Goal: Information Seeking & Learning: Learn about a topic

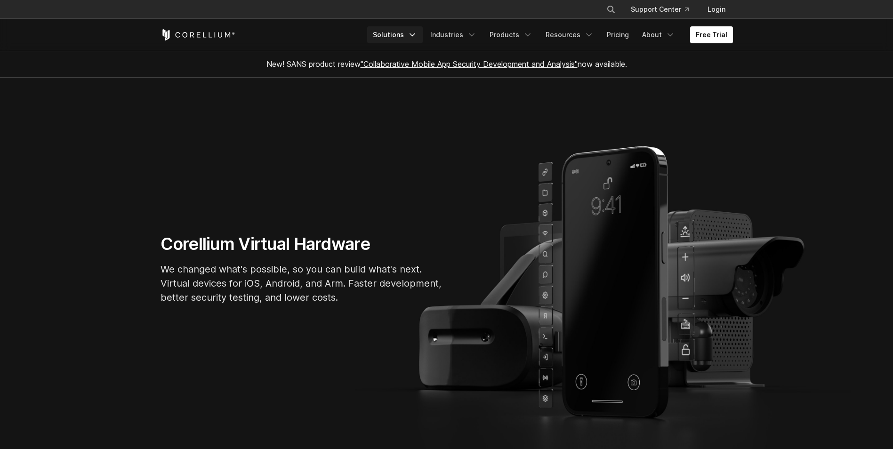
click at [423, 28] on link "Solutions" at bounding box center [395, 34] width 56 height 17
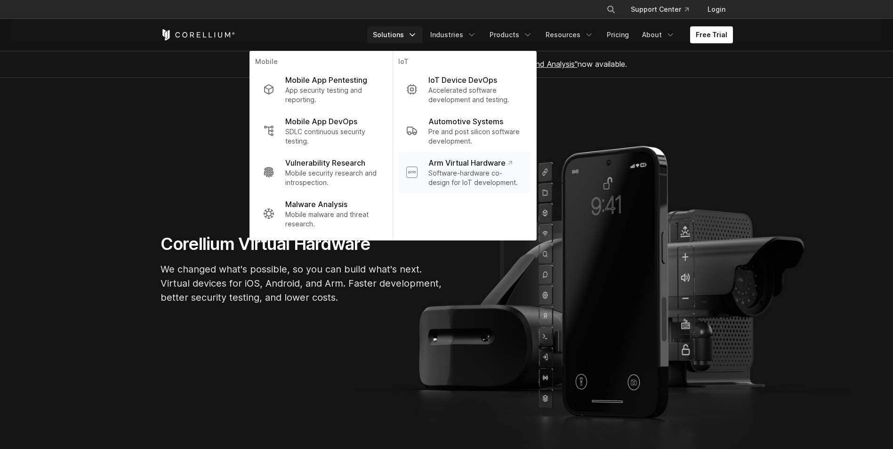
click at [512, 160] on p "Arm Virtual Hardware" at bounding box center [469, 162] width 83 height 11
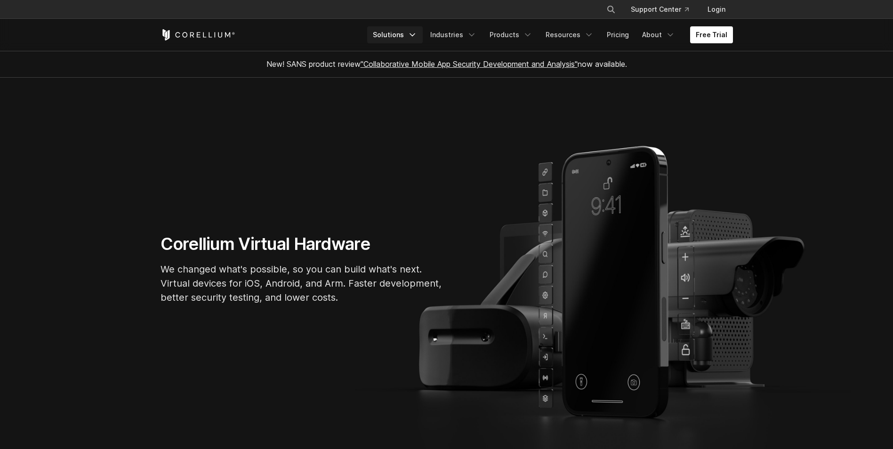
click at [423, 28] on link "Solutions" at bounding box center [395, 34] width 56 height 17
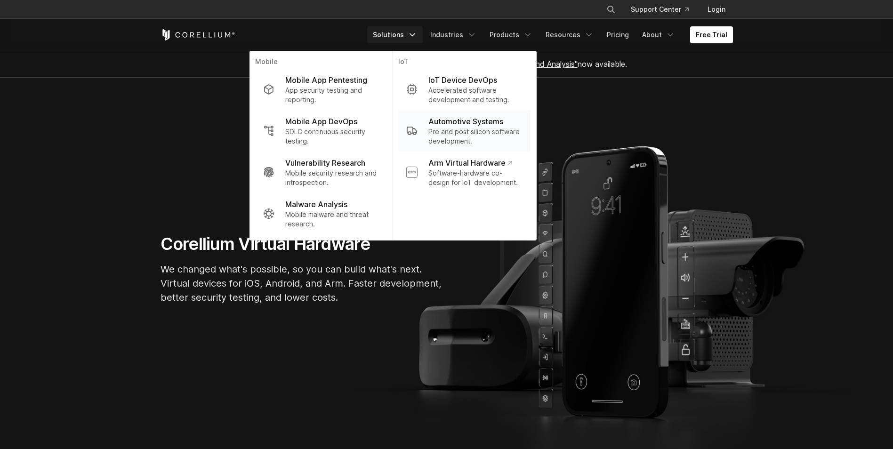
click at [523, 139] on p "Pre and post silicon software development." at bounding box center [475, 136] width 94 height 19
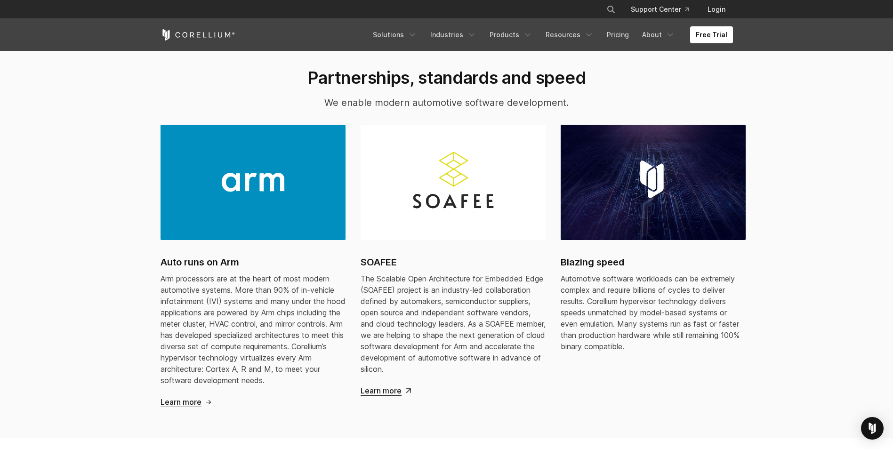
scroll to position [847, 0]
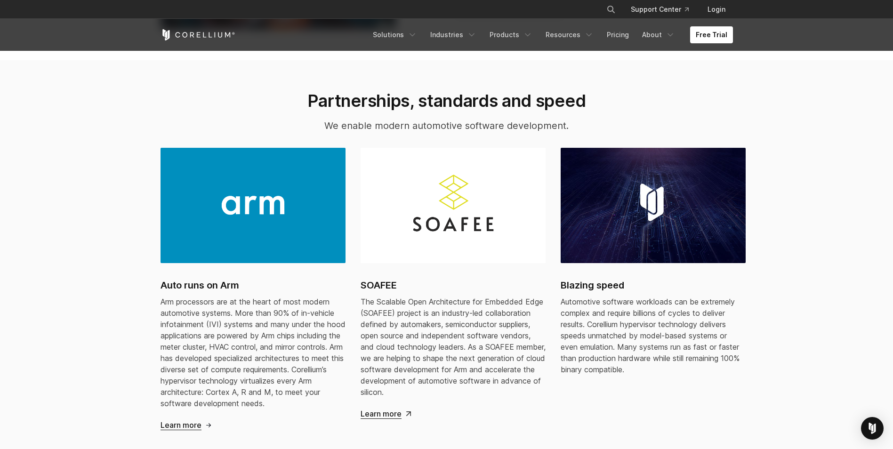
click at [172, 420] on span "Learn more" at bounding box center [181, 425] width 41 height 10
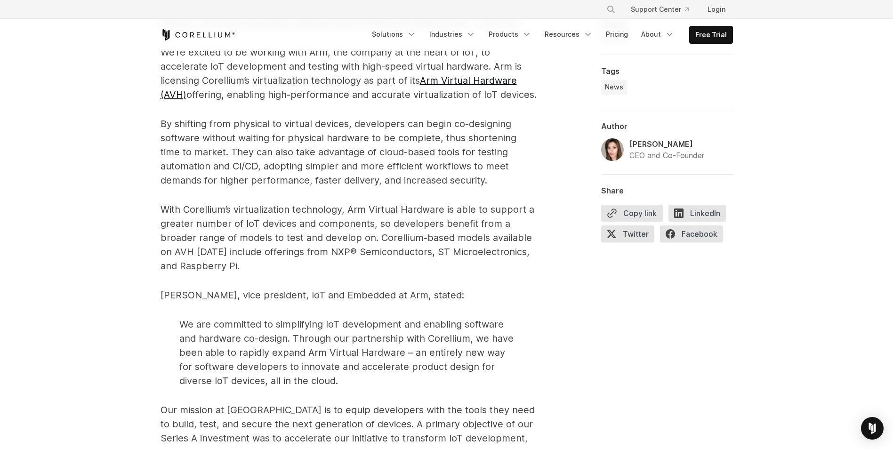
scroll to position [659, 0]
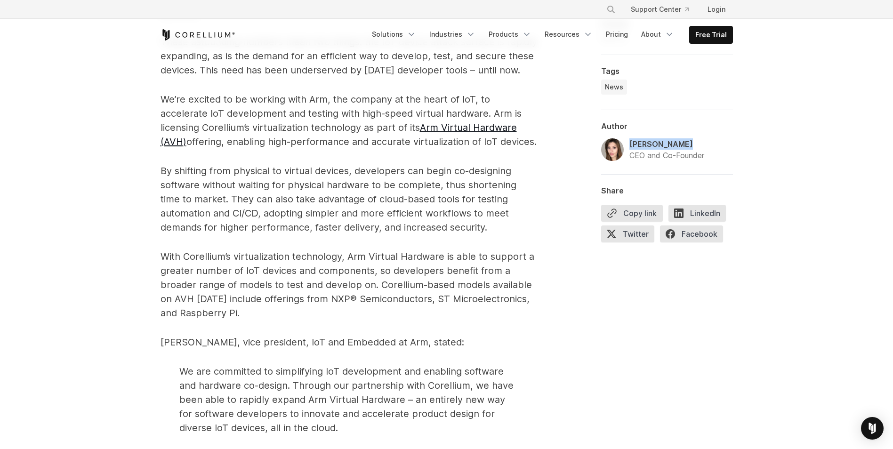
drag, startPoint x: 669, startPoint y: 115, endPoint x: 621, endPoint y: 116, distance: 48.0
click at [621, 138] on div "Amanda Gorton CEO and Co-Founder" at bounding box center [652, 149] width 103 height 23
copy div "Amanda Gorton"
click at [634, 30] on link "Pricing" at bounding box center [616, 34] width 33 height 17
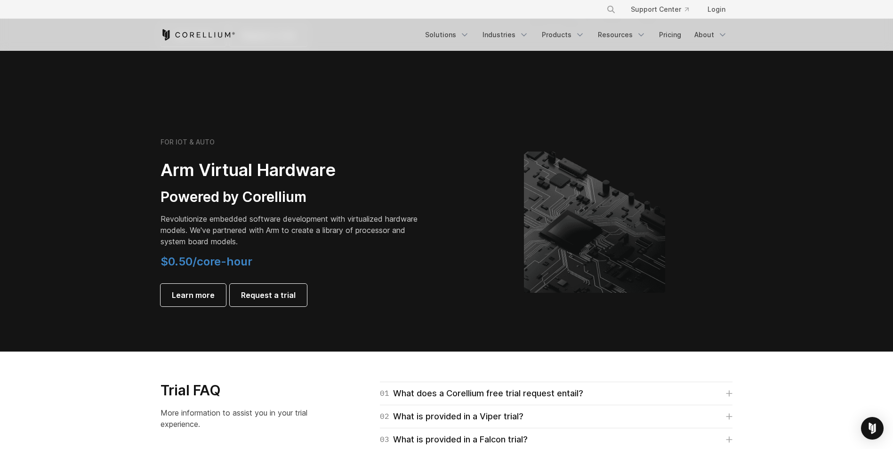
scroll to position [1224, 0]
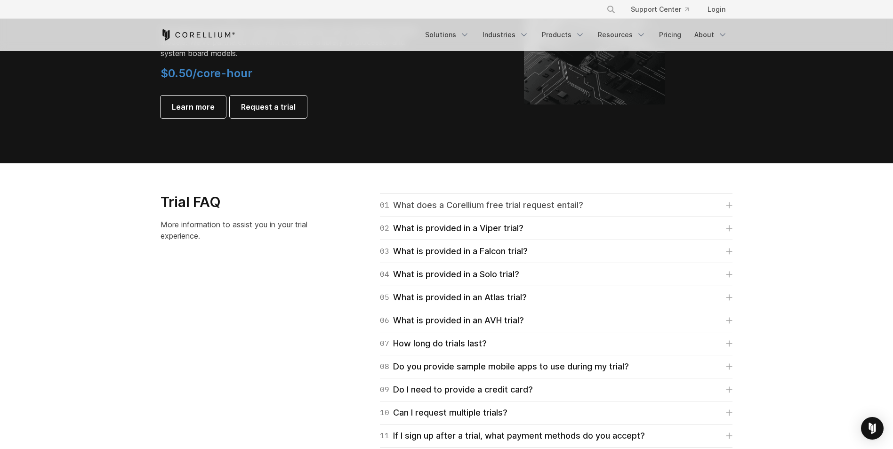
click at [729, 203] on icon at bounding box center [730, 206] width 6 height 6
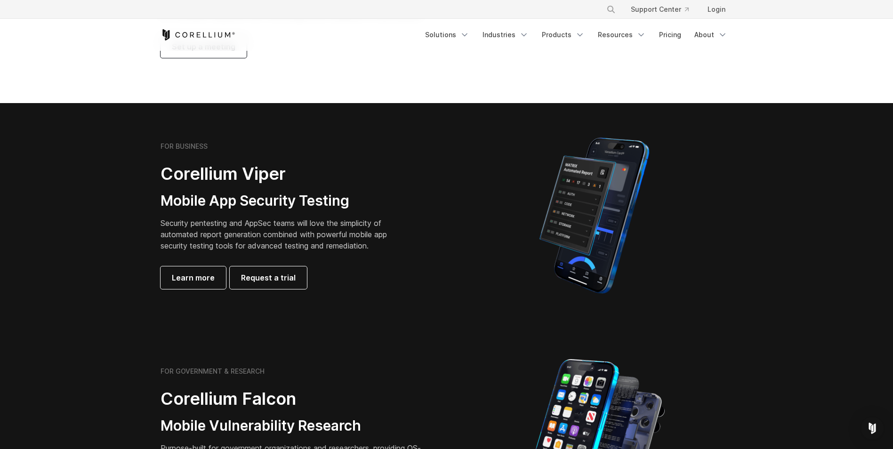
scroll to position [0, 0]
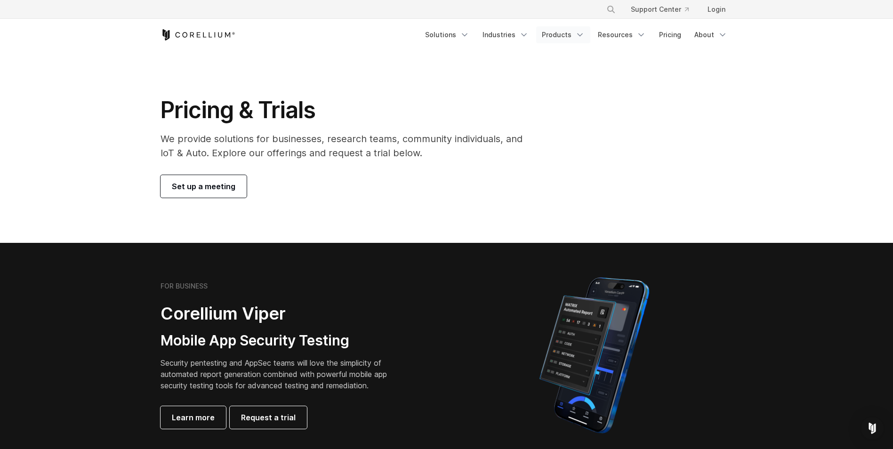
click at [590, 29] on link "Products" at bounding box center [563, 34] width 54 height 17
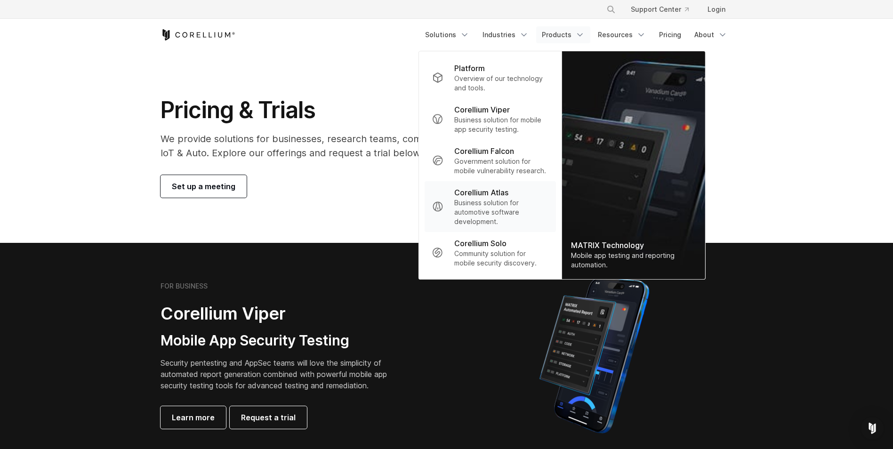
click at [526, 201] on p "Business solution for automotive software development." at bounding box center [501, 212] width 94 height 28
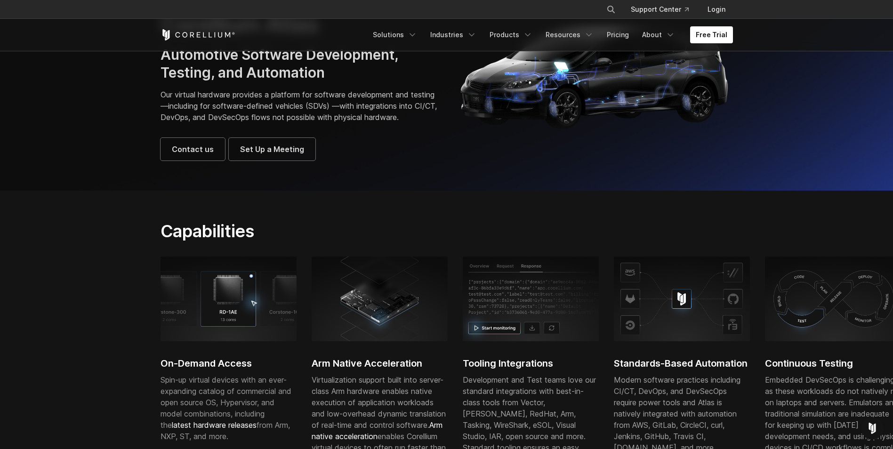
scroll to position [94, 0]
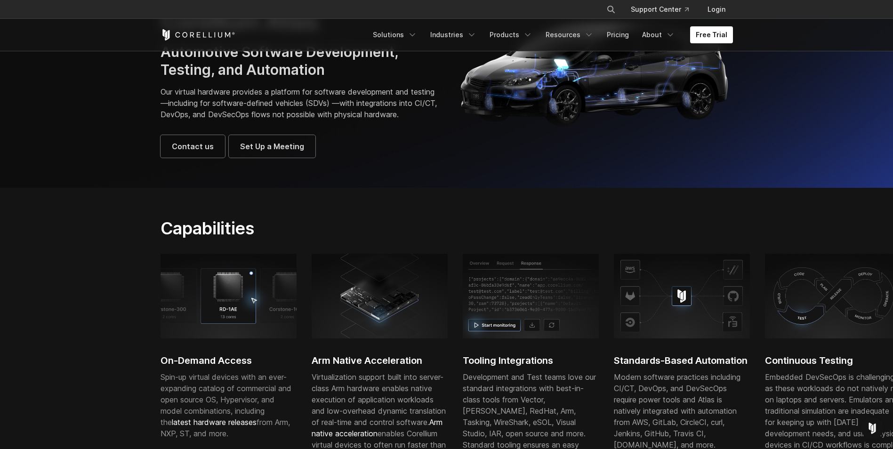
click at [387, 278] on img at bounding box center [380, 296] width 136 height 85
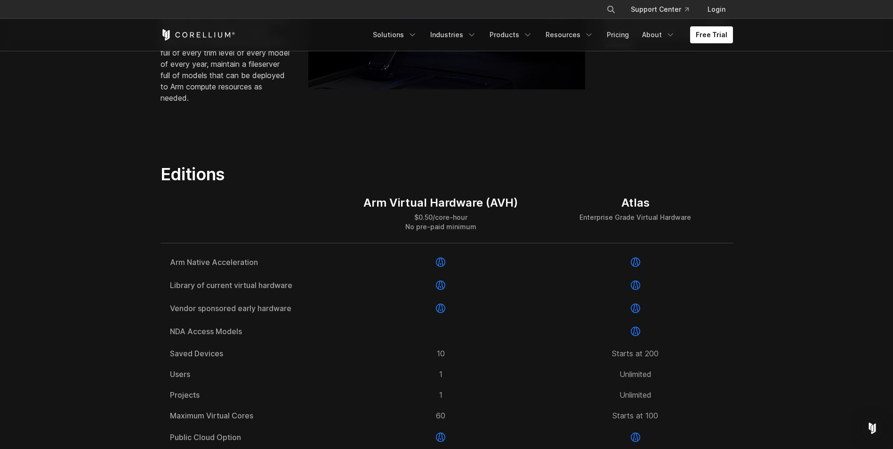
scroll to position [1271, 0]
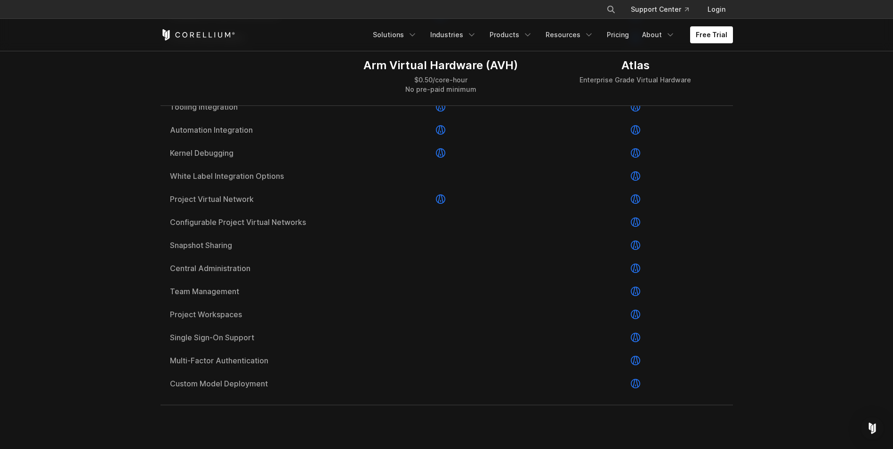
scroll to position [1695, 0]
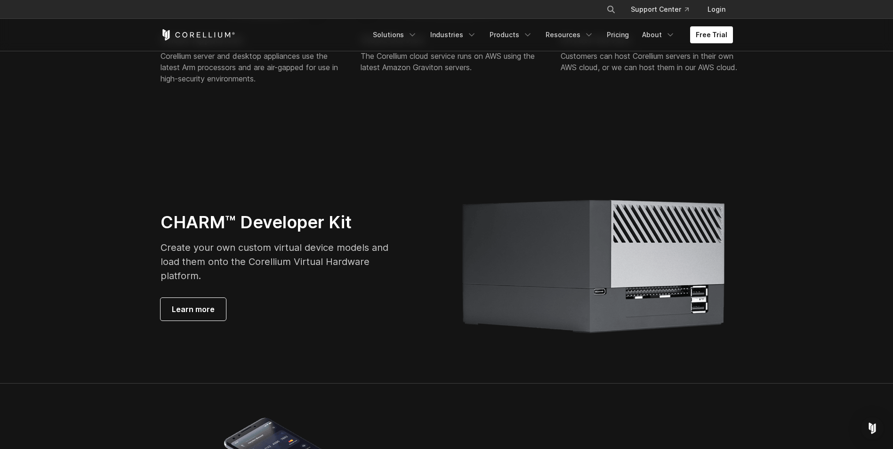
scroll to position [2495, 0]
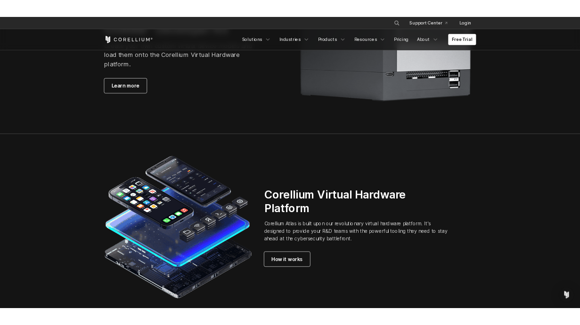
scroll to position [2494, 0]
